Goal: Transaction & Acquisition: Purchase product/service

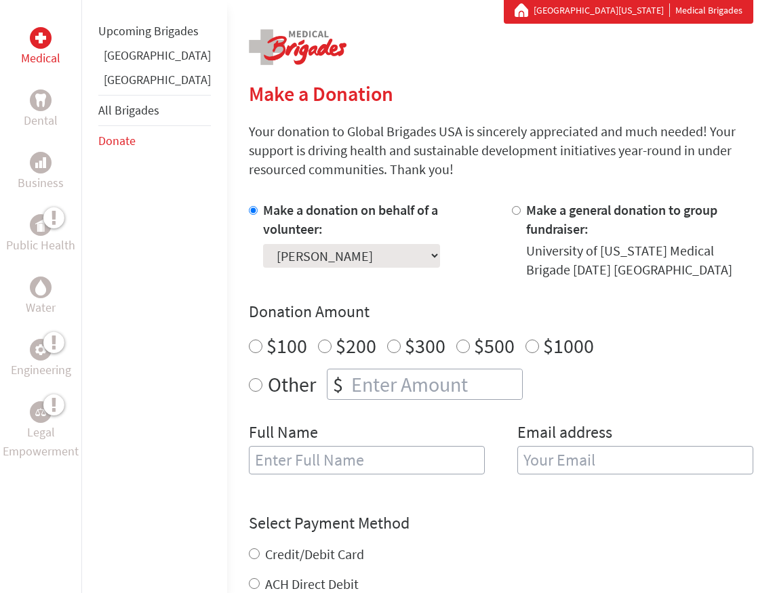
scroll to position [271, 0]
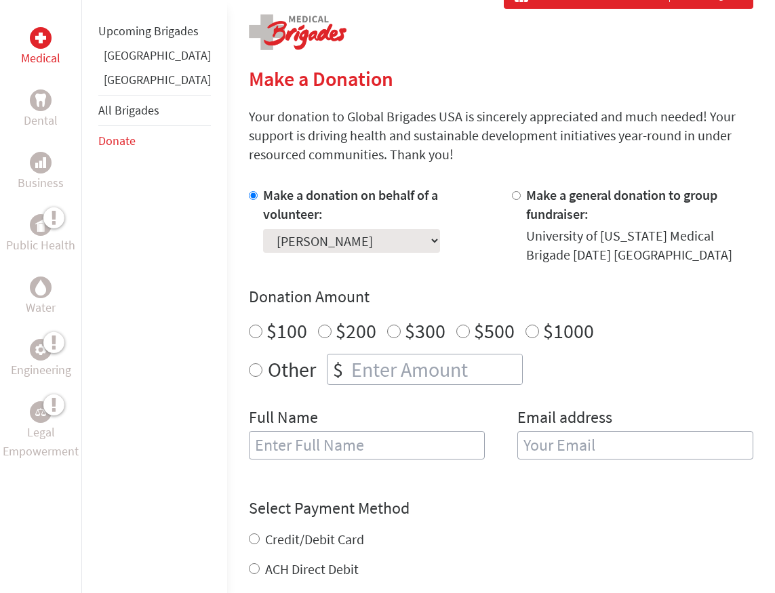
radio input "true"
click at [348, 368] on input "number" at bounding box center [435, 370] width 174 height 30
type input "50"
click at [316, 448] on input "text" at bounding box center [367, 445] width 236 height 28
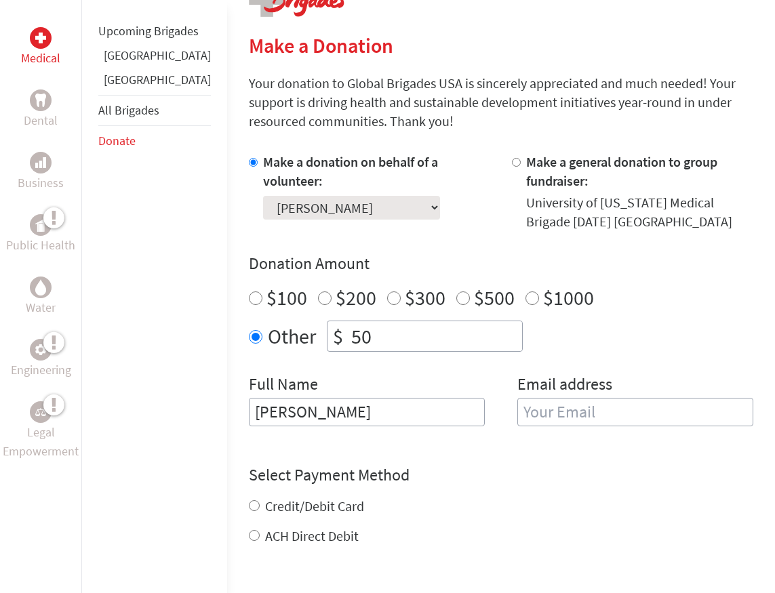
type input "[PERSON_NAME]"
type input "[PERSON_NAME][EMAIL_ADDRESS][PERSON_NAME][DOMAIN_NAME]"
click at [249, 510] on div "Credit/Debit Card ACH Direct Debit" at bounding box center [501, 521] width 504 height 49
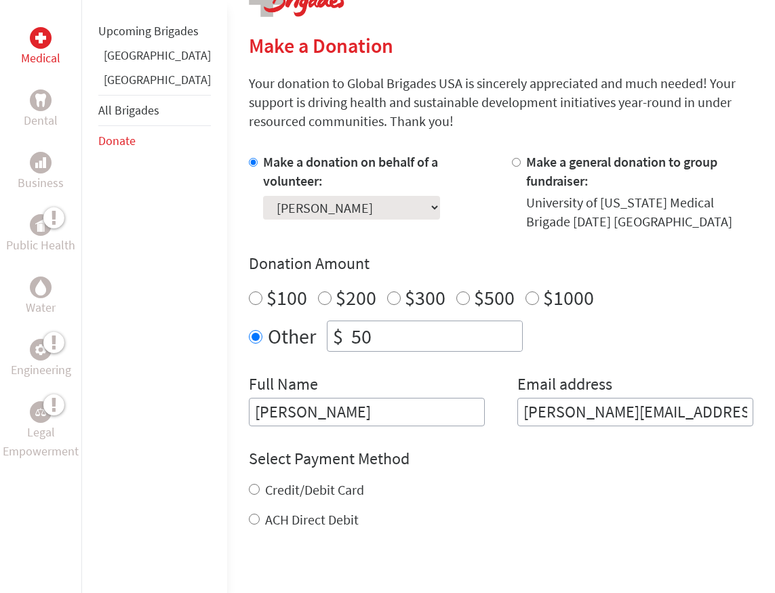
click at [249, 494] on input "Credit/Debit Card" at bounding box center [254, 489] width 11 height 11
radio input "true"
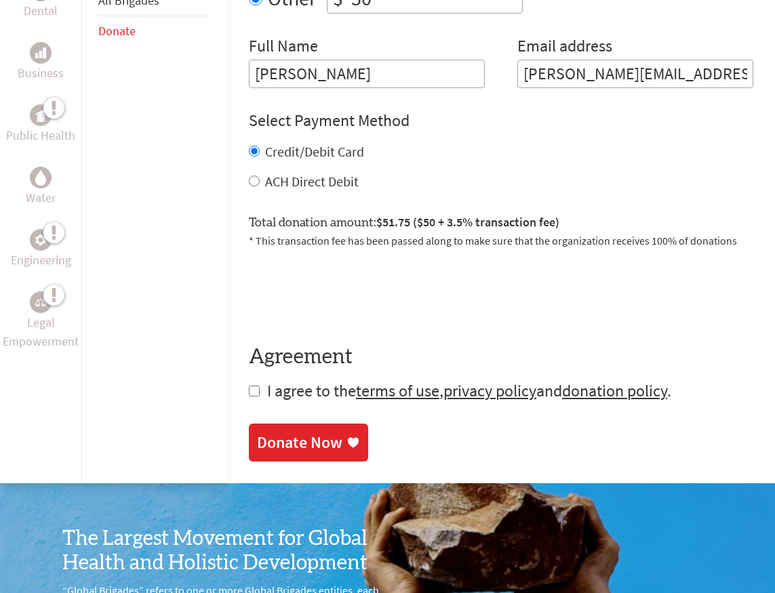
scroll to position [643, 0]
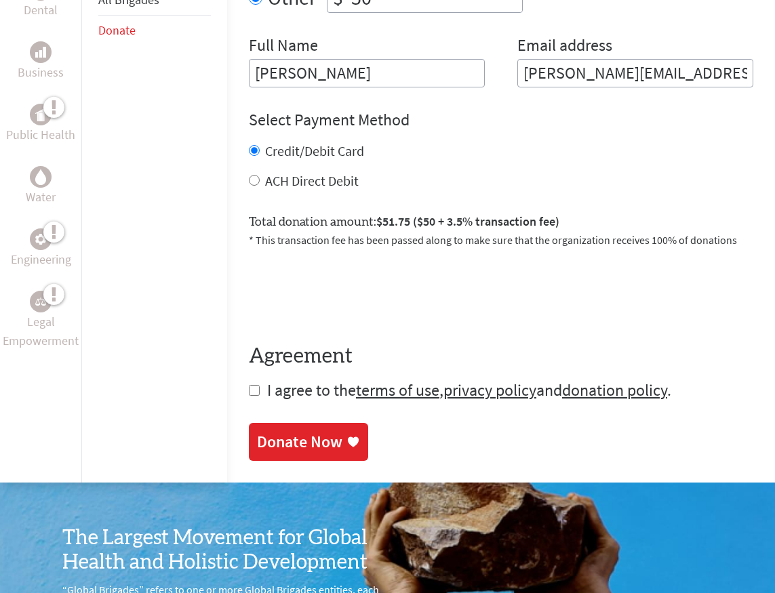
click at [249, 393] on input "checkbox" at bounding box center [254, 390] width 11 height 11
checkbox input "true"
click at [257, 446] on div "Donate Now" at bounding box center [299, 443] width 85 height 22
